Goal: Task Accomplishment & Management: Manage account settings

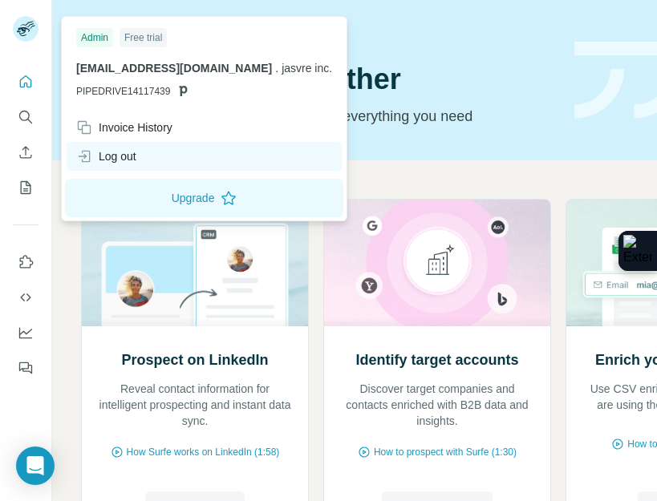
click at [147, 154] on div "Log out" at bounding box center [204, 156] width 275 height 29
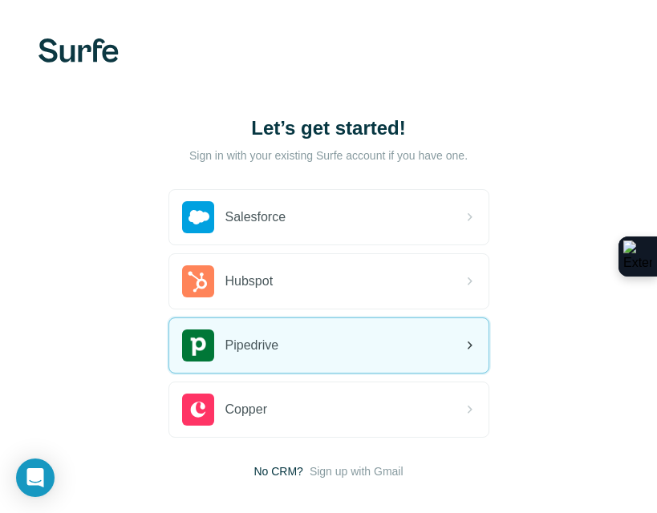
click at [268, 338] on span "Pipedrive" at bounding box center [252, 345] width 54 height 19
